Goal: Check status: Check status

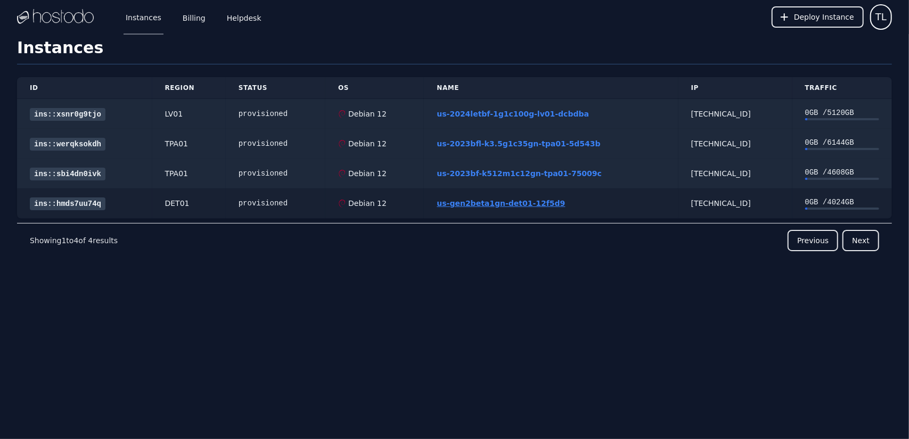
click at [546, 203] on link "us-gen2beta1gn-det01-12f5d9" at bounding box center [500, 203] width 128 height 9
click at [691, 202] on div "[TECHNICAL_ID]" at bounding box center [735, 203] width 88 height 11
click at [691, 203] on div "[TECHNICAL_ID]" at bounding box center [735, 203] width 88 height 11
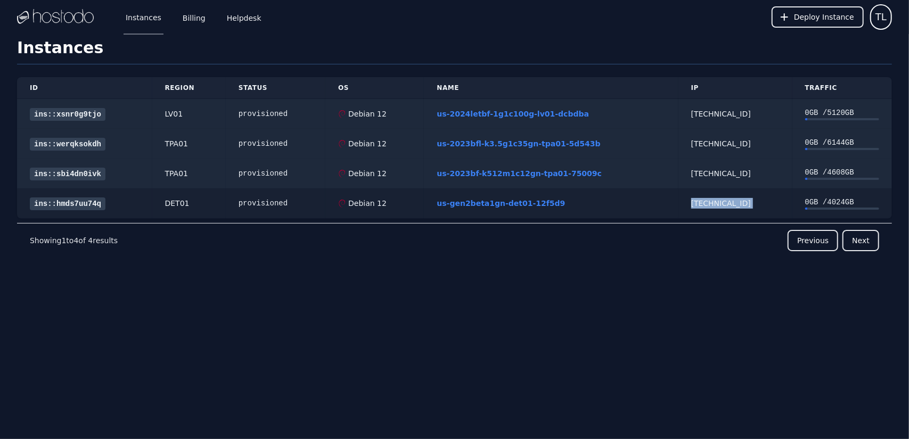
click at [691, 203] on div "[TECHNICAL_ID]" at bounding box center [735, 203] width 88 height 11
click at [474, 195] on td "us-gen2beta1gn-det01-12f5d9" at bounding box center [551, 203] width 254 height 30
click at [474, 200] on link "us-gen2beta1gn-det01-12f5d9" at bounding box center [500, 203] width 128 height 9
